Goal: Check status: Check status

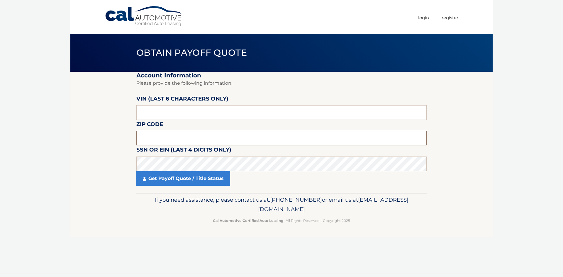
click at [153, 138] on input "text" at bounding box center [281, 138] width 290 height 15
click at [133, 159] on section "Account Information Please provide the following information. VIN (last 6 chara…" at bounding box center [281, 132] width 422 height 121
click at [147, 140] on input "text" at bounding box center [281, 138] width 290 height 15
click at [168, 134] on input "text" at bounding box center [281, 138] width 290 height 15
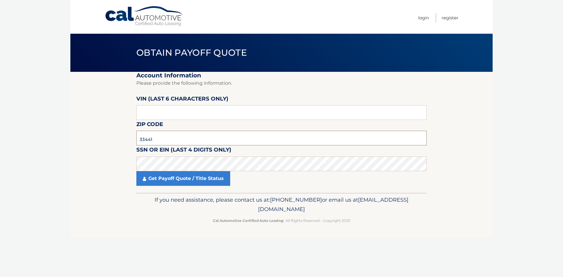
type input "33441"
click at [167, 107] on input "text" at bounding box center [281, 112] width 290 height 15
click at [150, 111] on input "text" at bounding box center [281, 112] width 290 height 15
type input "167217"
click button "For Originating Dealer" at bounding box center [0, 0] width 0 height 0
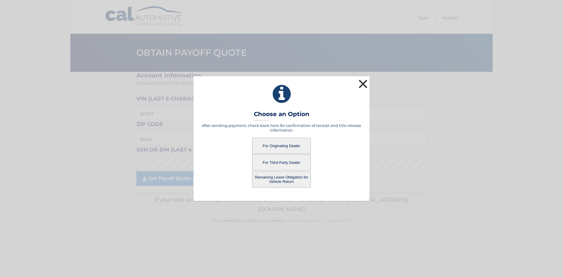
click at [362, 82] on button "×" at bounding box center [363, 84] width 12 height 12
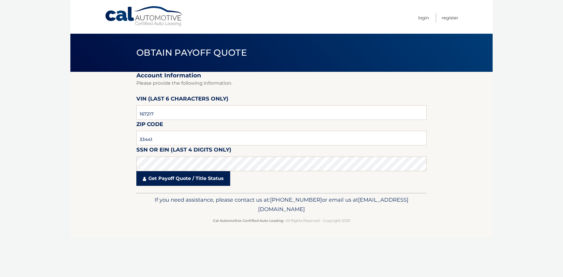
click at [150, 184] on link "Get Payoff Quote / Title Status" at bounding box center [183, 178] width 94 height 15
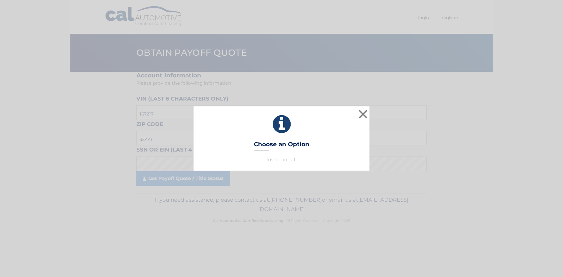
click at [285, 163] on p "Invalid input." at bounding box center [281, 159] width 161 height 7
click at [363, 114] on button "×" at bounding box center [363, 114] width 12 height 12
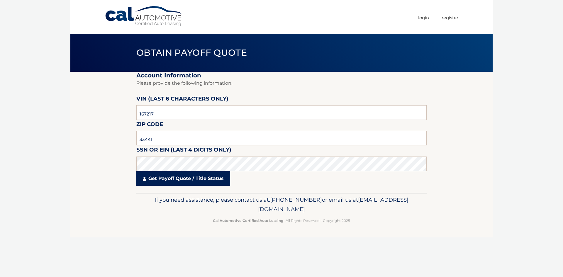
click at [166, 178] on link "Get Payoff Quote / Title Status" at bounding box center [183, 178] width 94 height 15
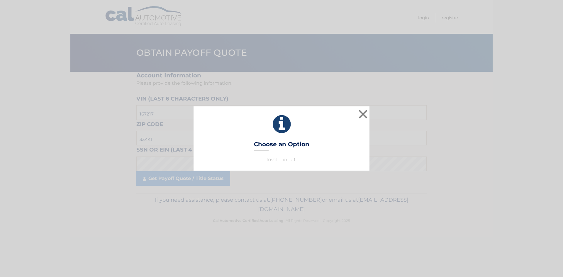
click at [285, 160] on p "Invalid input." at bounding box center [281, 159] width 161 height 7
click at [361, 115] on button "×" at bounding box center [363, 114] width 12 height 12
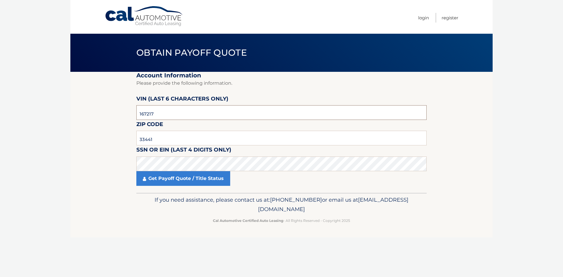
click at [139, 114] on input "167217" at bounding box center [281, 112] width 290 height 15
click button "For Originating Dealer" at bounding box center [0, 0] width 0 height 0
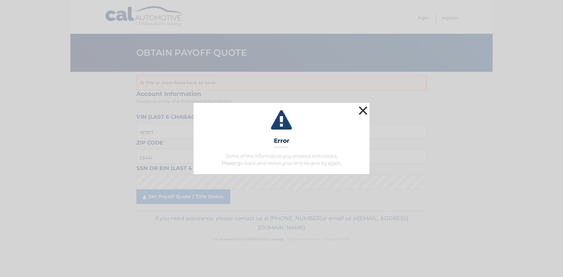
click at [361, 109] on button "×" at bounding box center [363, 111] width 12 height 12
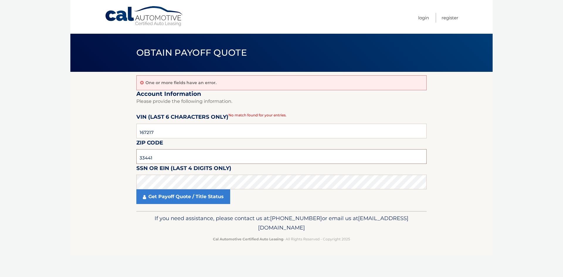
drag, startPoint x: 152, startPoint y: 159, endPoint x: 70, endPoint y: 161, distance: 81.6
click at [70, 161] on section "One or more fields have an error. Account Information Please provide the follow…" at bounding box center [281, 141] width 422 height 139
type input "33441"
drag, startPoint x: 160, startPoint y: 135, endPoint x: 92, endPoint y: 140, distance: 68.9
click at [92, 140] on section "One or more fields have an error. Account Information Please provide the follow…" at bounding box center [281, 141] width 422 height 139
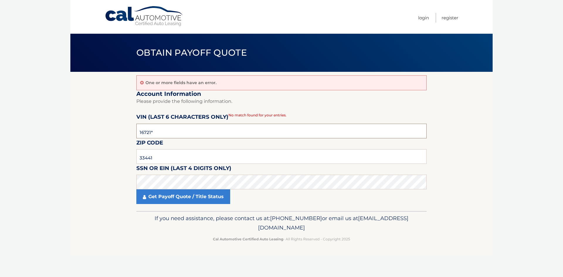
type input "167217"
click at [181, 199] on link "Get Payoff Quote / Title Status" at bounding box center [183, 197] width 94 height 15
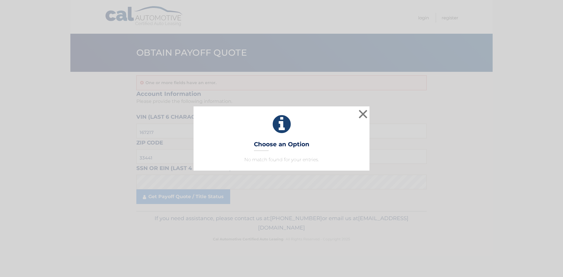
click at [272, 167] on div "× Choose an Option No match found for your entries. This is what you see on sec…" at bounding box center [282, 138] width 176 height 64
click at [362, 117] on button "×" at bounding box center [363, 114] width 12 height 12
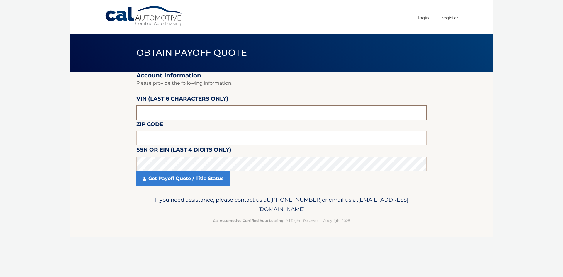
click at [141, 106] on input "text" at bounding box center [281, 112] width 290 height 15
click at [155, 104] on label "VIN (last 6 characters only)" at bounding box center [182, 99] width 92 height 11
click at [147, 119] on input "text" at bounding box center [281, 112] width 290 height 15
type input "240166"
click at [161, 136] on input "text" at bounding box center [281, 138] width 290 height 15
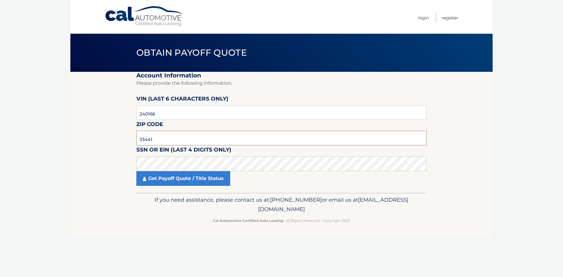
type input "33441"
click at [188, 180] on link "Get Payoff Quote / Title Status" at bounding box center [183, 178] width 94 height 15
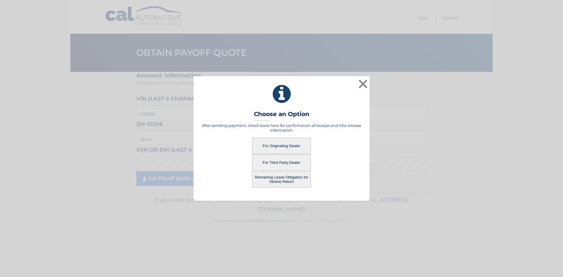
click at [299, 145] on button "For Originating Dealer" at bounding box center [281, 146] width 59 height 16
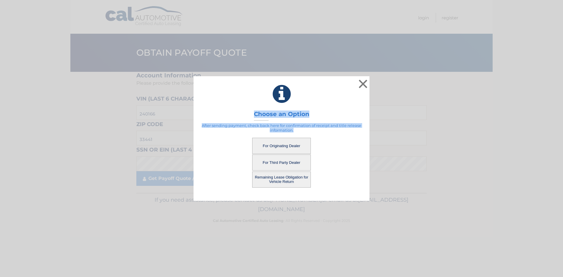
drag, startPoint x: 262, startPoint y: 118, endPoint x: 470, endPoint y: 160, distance: 212.5
click at [395, 137] on div "× Choose an Option After sending payment, check back here for confirmation of r…" at bounding box center [281, 138] width 559 height 124
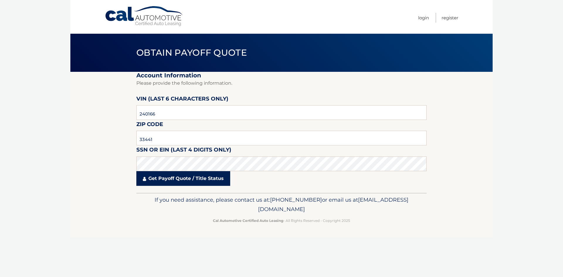
click at [193, 185] on link "Get Payoff Quote / Title Status" at bounding box center [183, 178] width 94 height 15
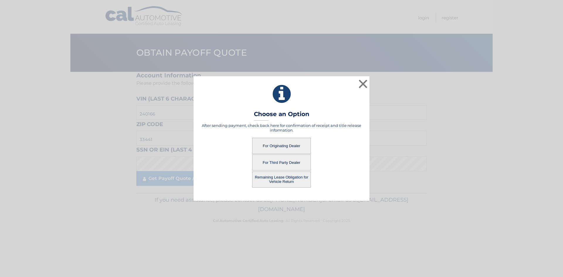
click at [278, 143] on button "For Originating Dealer" at bounding box center [281, 146] width 59 height 16
click at [262, 150] on button "For Originating Dealer" at bounding box center [281, 146] width 59 height 16
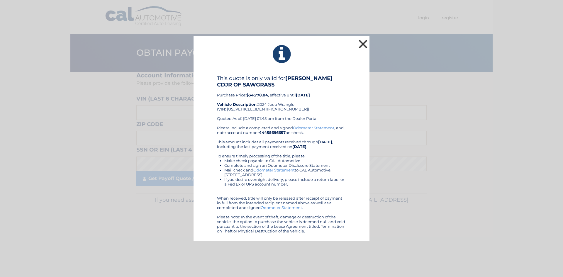
click at [367, 45] on button "×" at bounding box center [363, 44] width 12 height 12
